Goal: Task Accomplishment & Management: Manage account settings

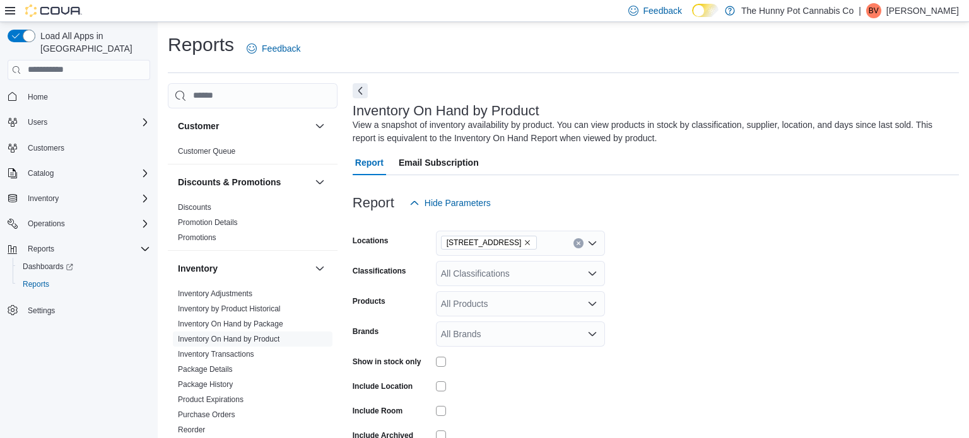
scroll to position [42, 0]
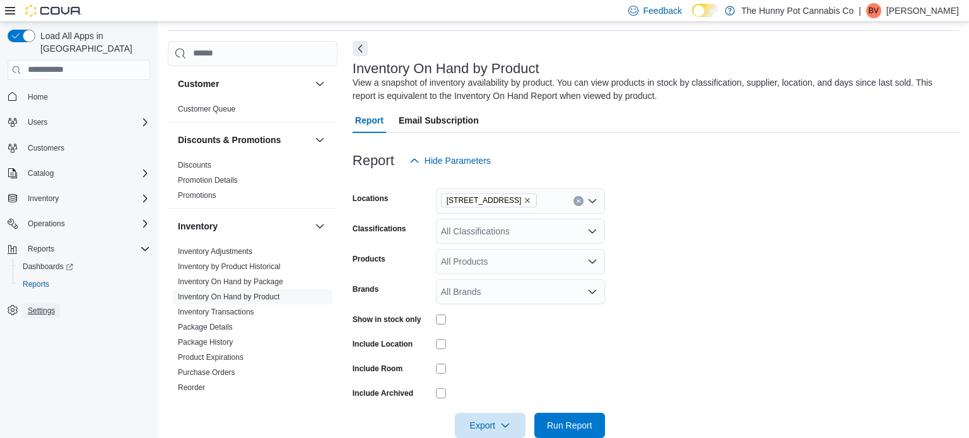
click at [33, 306] on span "Settings" at bounding box center [41, 311] width 27 height 10
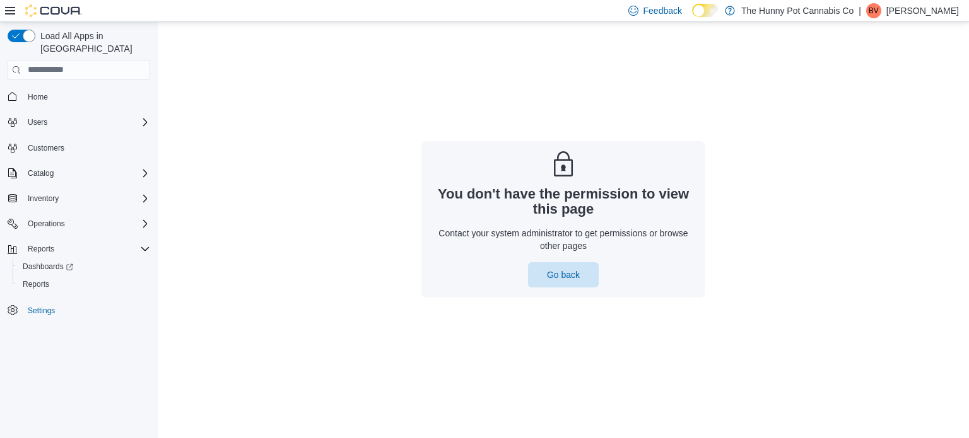
click at [915, 6] on p "Brittney Vincelette" at bounding box center [922, 10] width 73 height 15
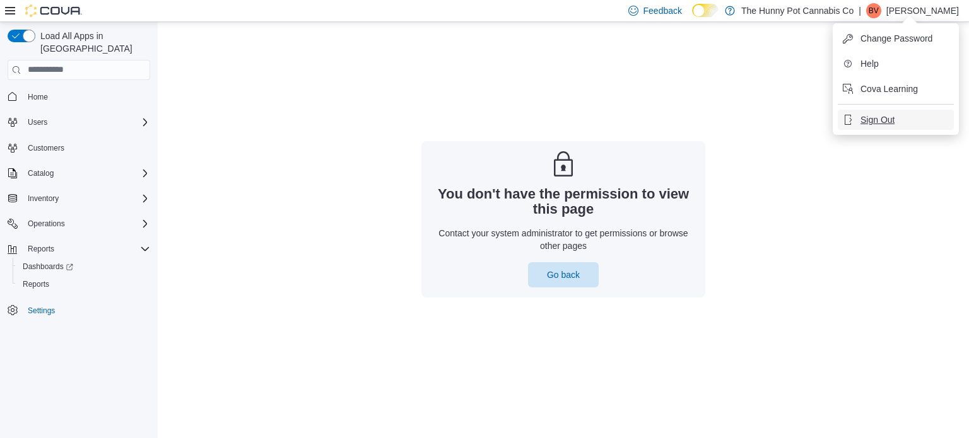
click at [883, 126] on button "Sign Out" at bounding box center [896, 120] width 116 height 20
